Goal: Task Accomplishment & Management: Complete application form

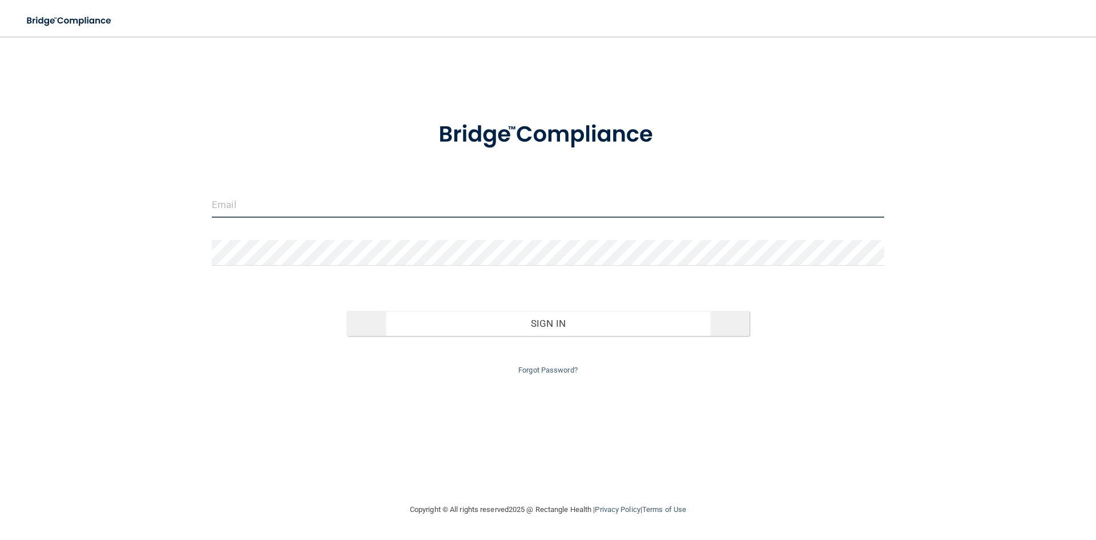
type input "[EMAIL_ADDRESS][DOMAIN_NAME]"
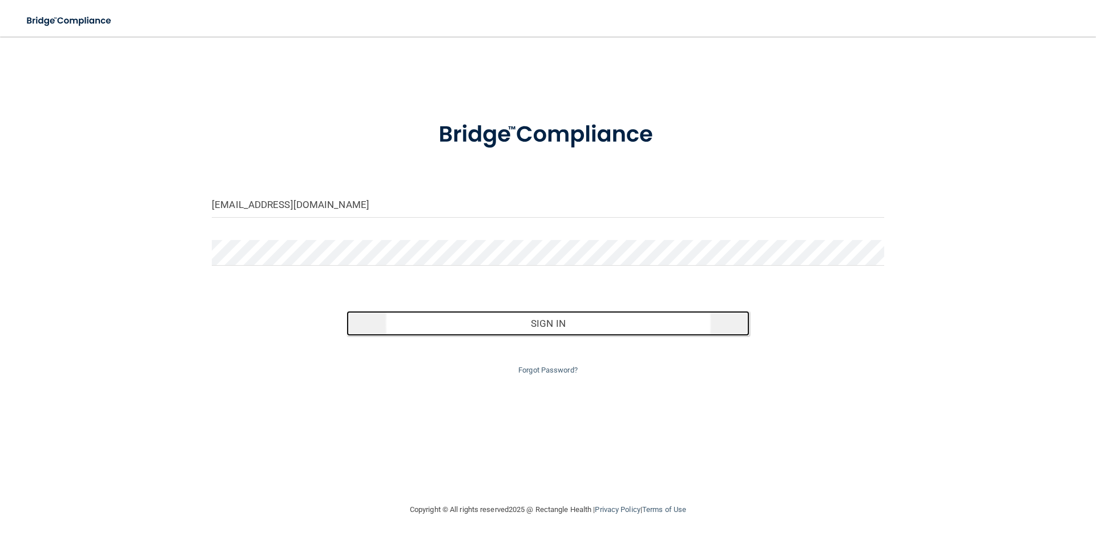
click at [567, 324] on button "Sign In" at bounding box center [549, 323] width 404 height 25
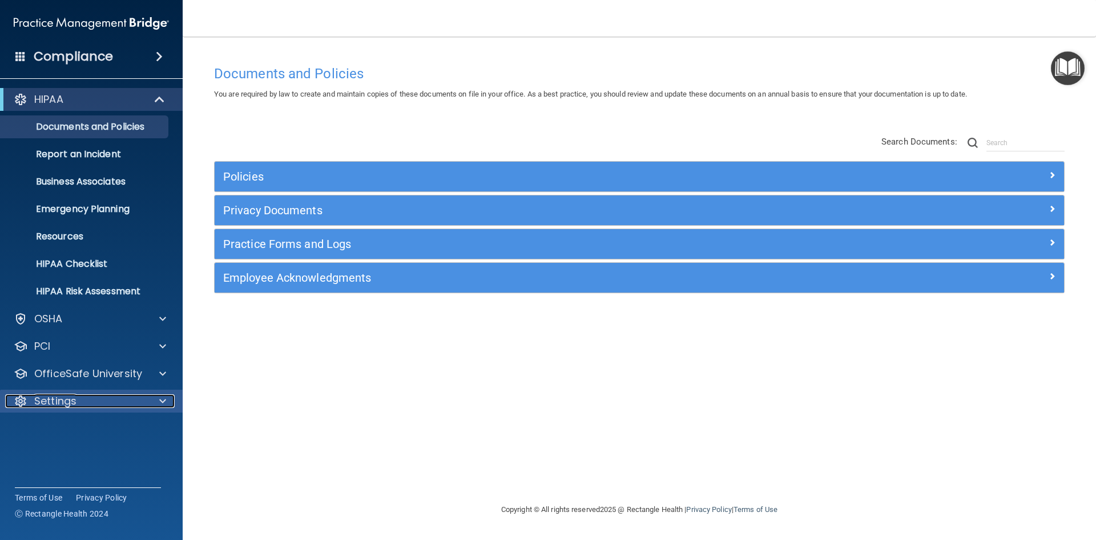
click at [89, 404] on div "Settings" at bounding box center [76, 401] width 142 height 14
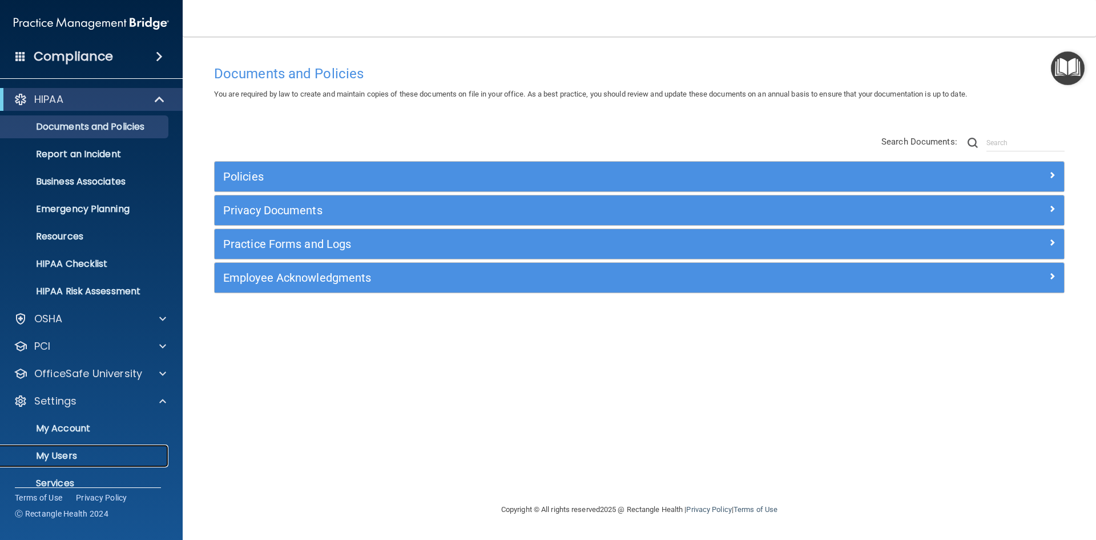
click at [67, 452] on p "My Users" at bounding box center [85, 455] width 156 height 11
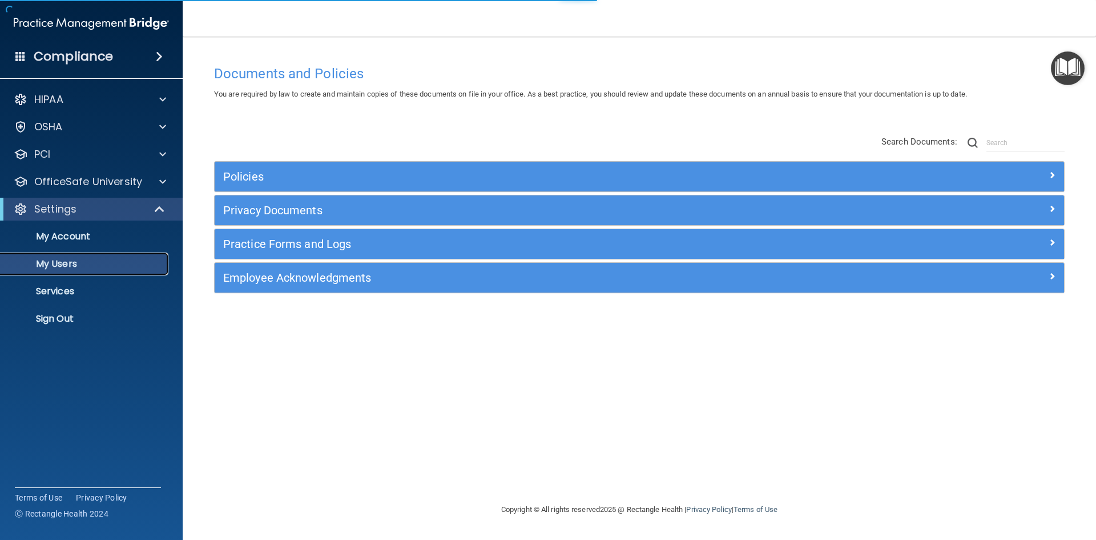
select select "20"
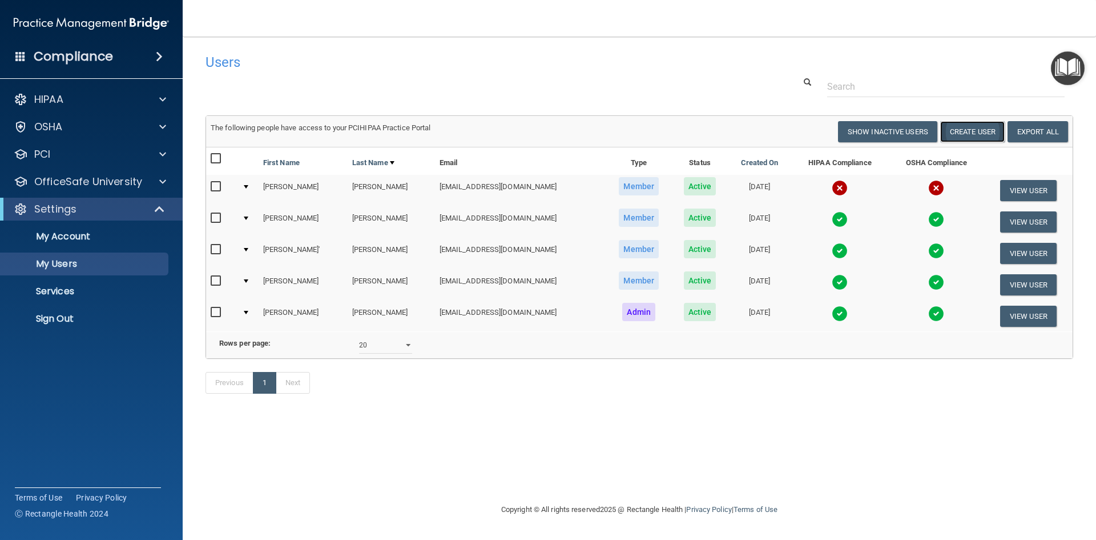
click at [978, 132] on button "Create User" at bounding box center [973, 131] width 65 height 21
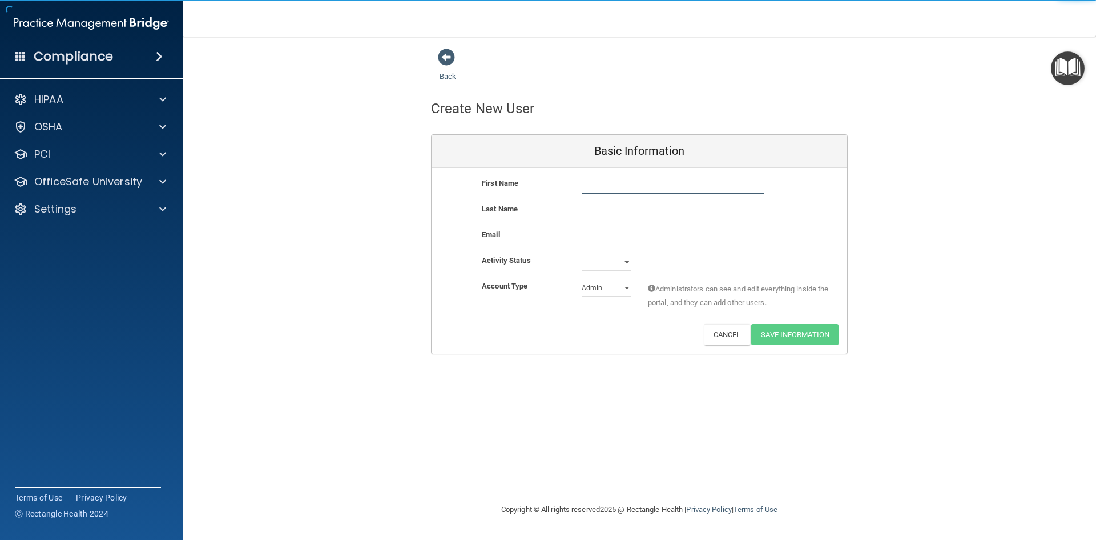
click at [604, 185] on input "text" at bounding box center [673, 184] width 182 height 17
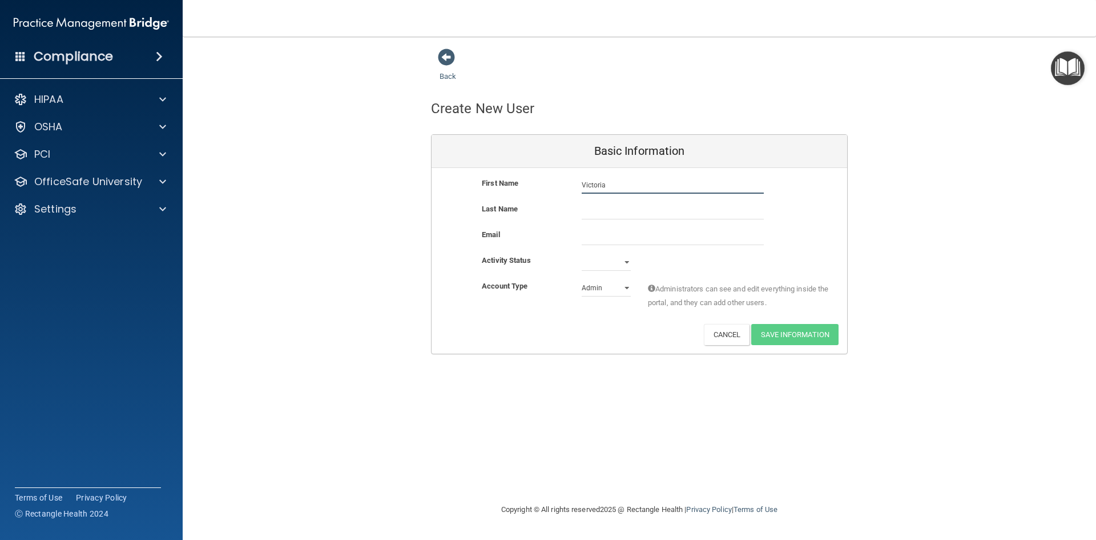
type input "Victoria"
type input "[PERSON_NAME]"
click at [596, 240] on input "email" at bounding box center [673, 236] width 182 height 17
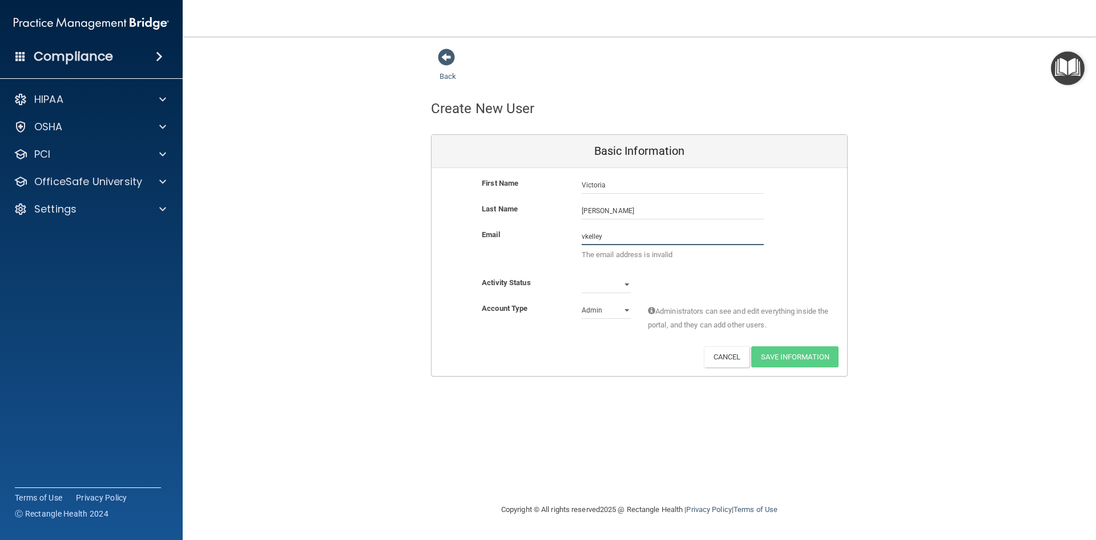
type input "[EMAIL_ADDRESS][DOMAIN_NAME]"
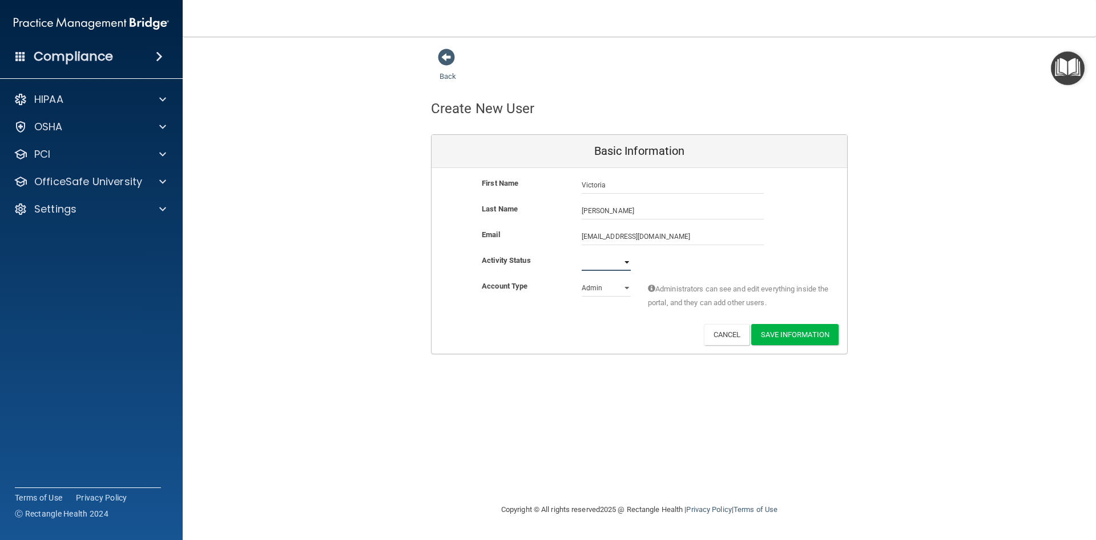
click at [622, 262] on select "Active Inactive" at bounding box center [606, 262] width 49 height 17
select select "active"
click at [582, 254] on select "Active Inactive" at bounding box center [606, 262] width 49 height 17
click at [628, 287] on select "Admin Member" at bounding box center [606, 287] width 49 height 17
select select "practice_member"
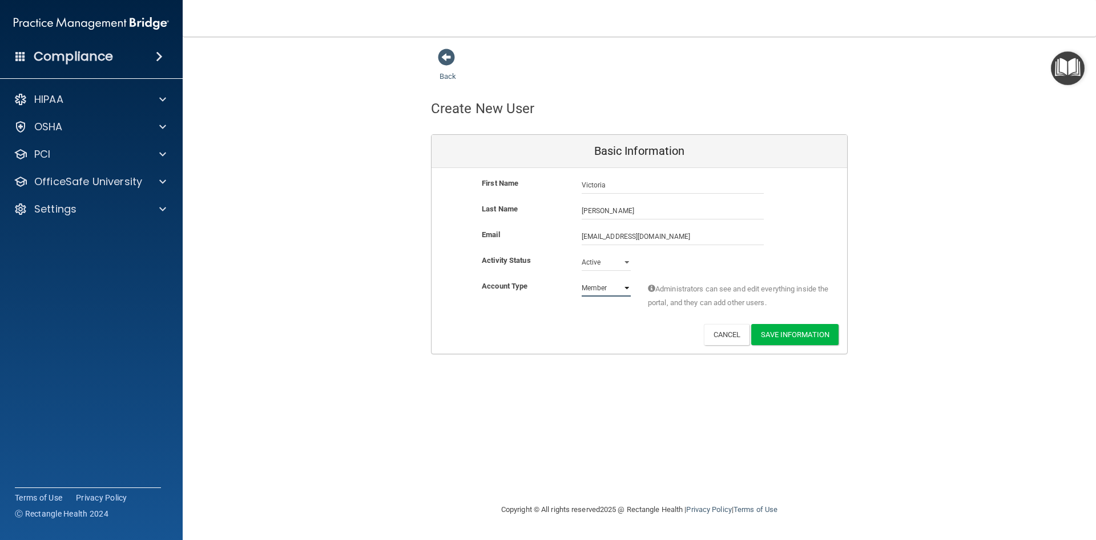
click at [582, 279] on select "Admin Member" at bounding box center [606, 287] width 49 height 17
click at [773, 335] on button "Save Information" at bounding box center [795, 334] width 87 height 21
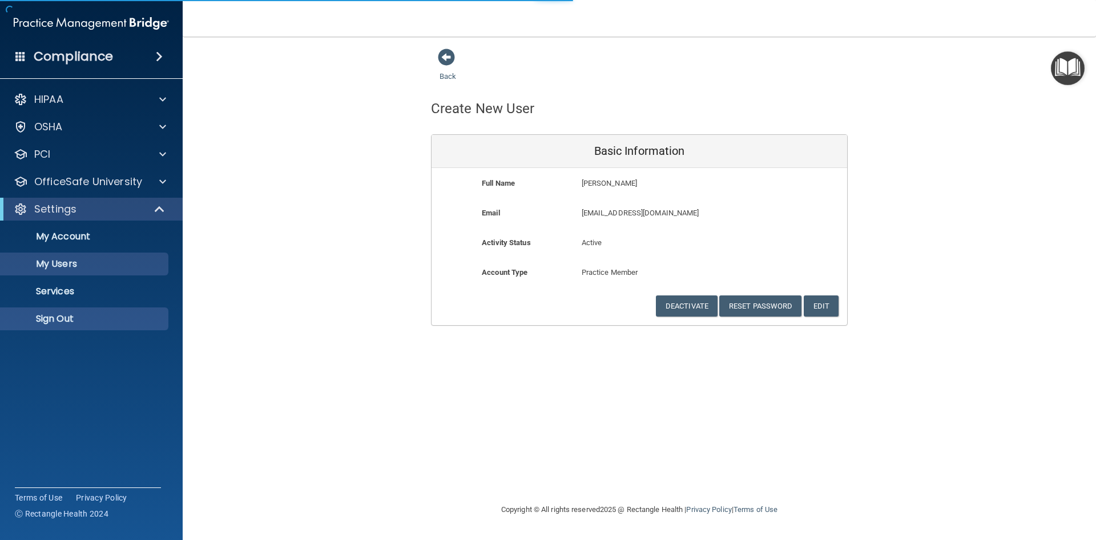
select select "20"
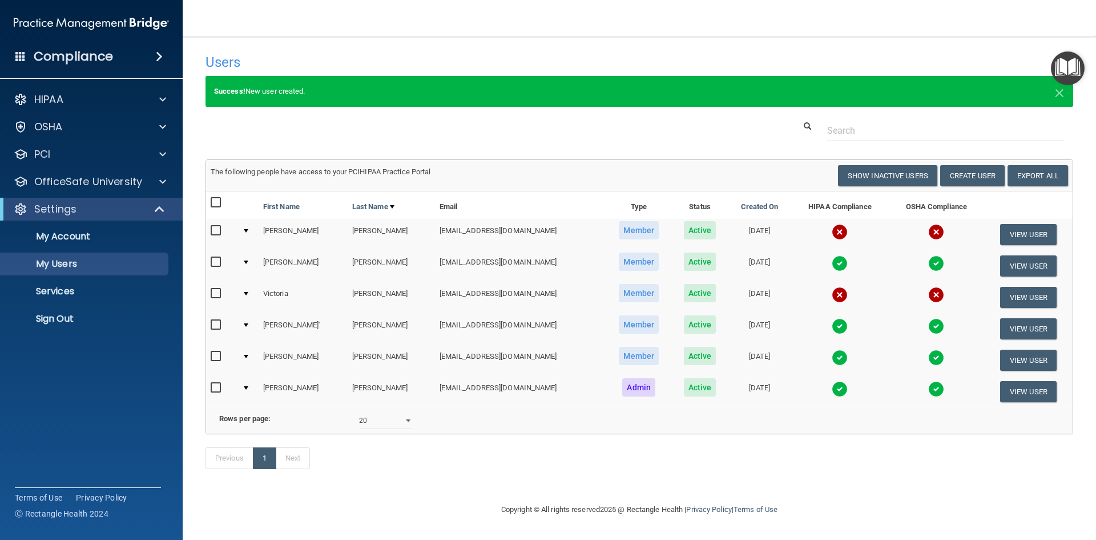
click at [215, 230] on input "checkbox" at bounding box center [217, 230] width 13 height 9
checkbox input "true"
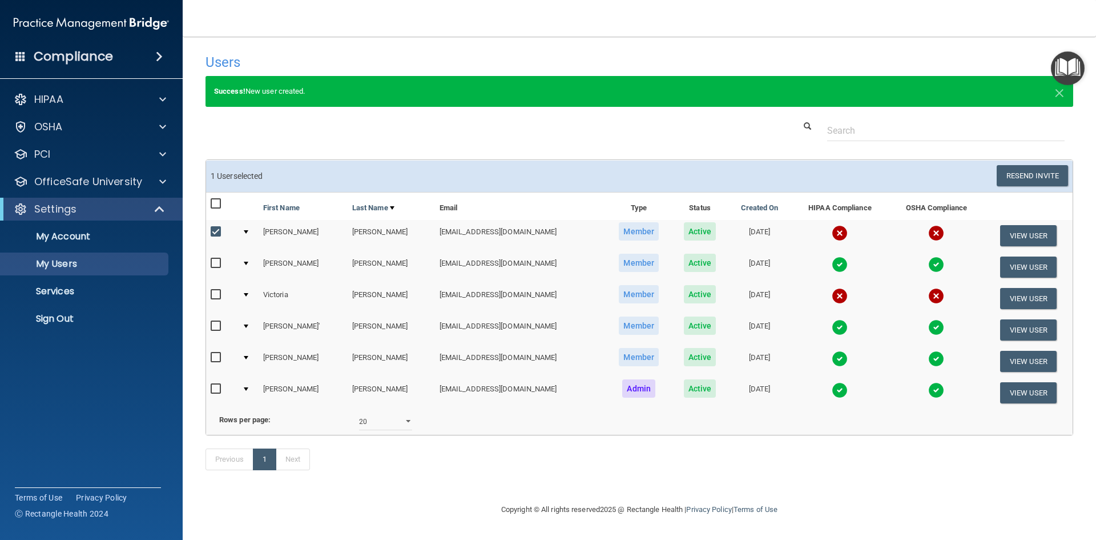
click at [217, 294] on input "checkbox" at bounding box center [217, 294] width 13 height 9
checkbox input "true"
click at [1032, 178] on button "Resend Invite" at bounding box center [1032, 175] width 71 height 21
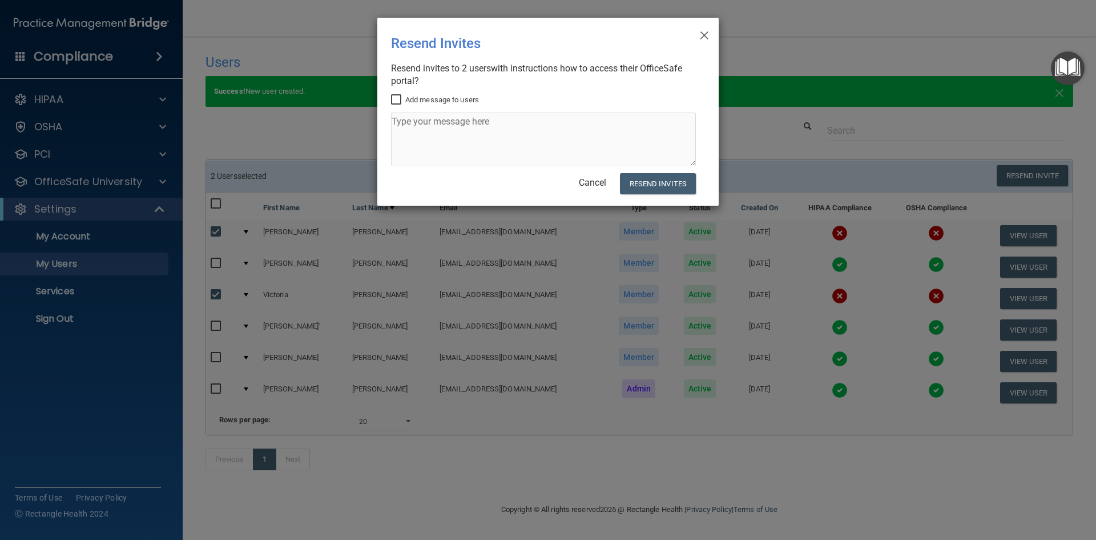
click at [397, 100] on input "Add message to users" at bounding box center [397, 99] width 13 height 9
checkbox input "true"
click at [408, 132] on textarea at bounding box center [543, 140] width 305 height 54
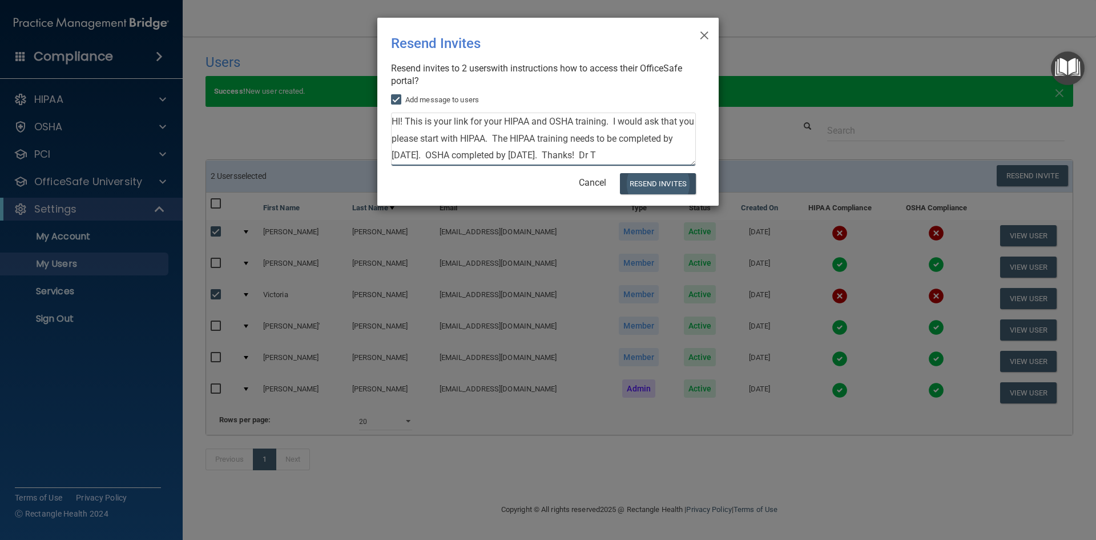
type textarea "HI! This is your link for your HIPAA and OSHA training. I would ask that you pl…"
click at [670, 179] on button "Resend Invites" at bounding box center [658, 183] width 76 height 21
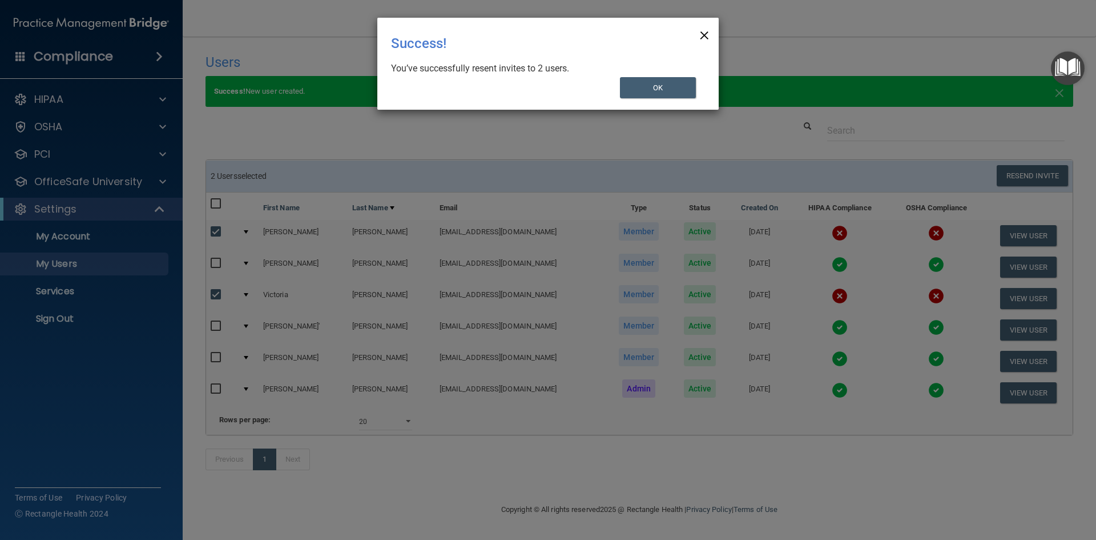
click at [704, 33] on span "×" at bounding box center [705, 33] width 10 height 23
